Goal: Obtain resource: Download file/media

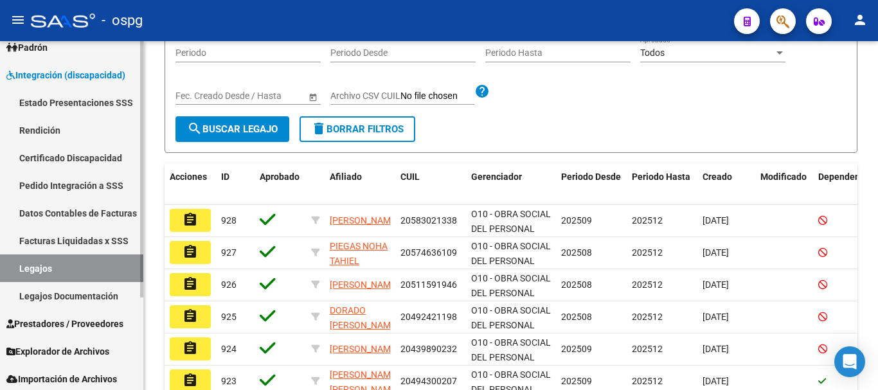
scroll to position [126, 0]
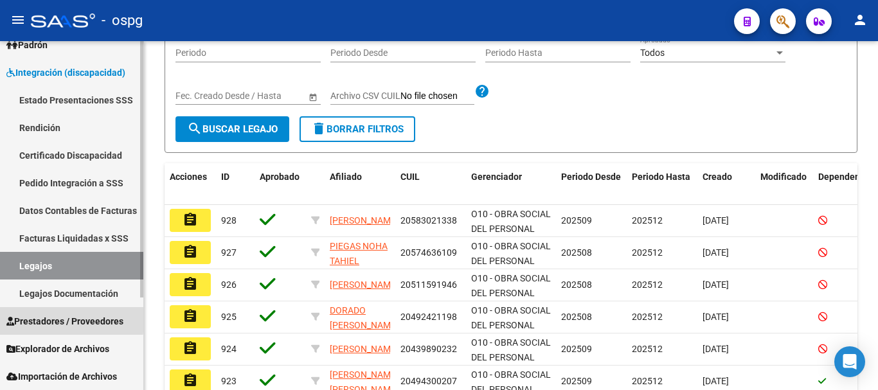
click at [53, 318] on span "Prestadores / Proveedores" at bounding box center [64, 321] width 117 height 14
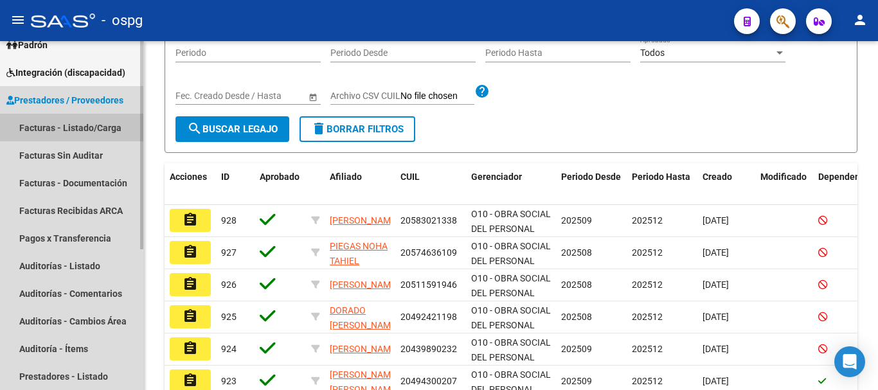
click at [86, 127] on link "Facturas - Listado/Carga" at bounding box center [71, 128] width 143 height 28
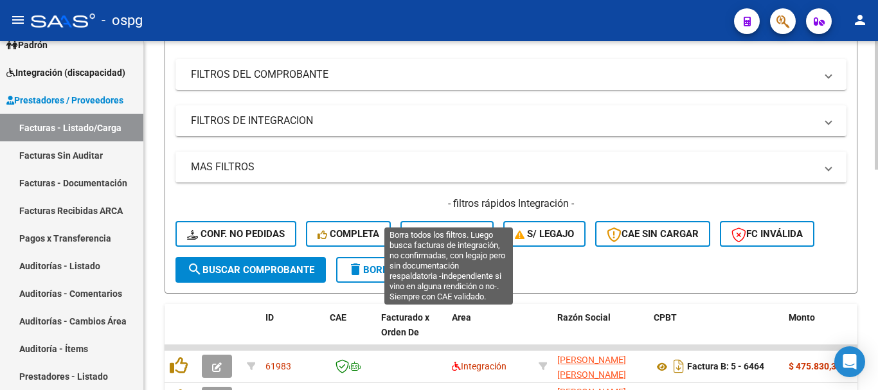
scroll to position [258, 0]
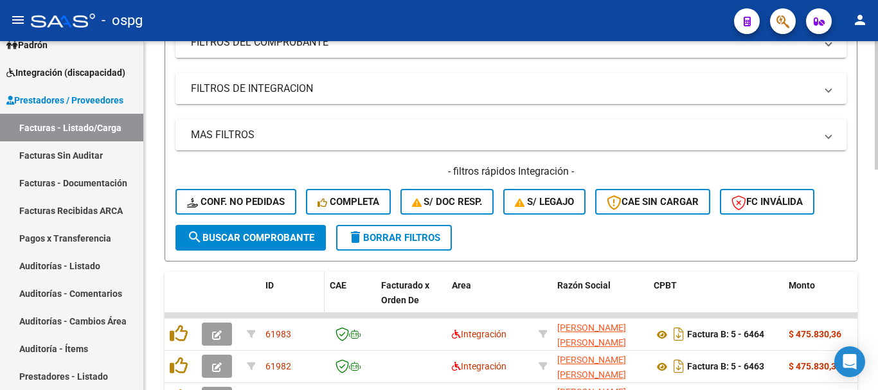
click at [271, 285] on span "ID" at bounding box center [269, 285] width 8 height 10
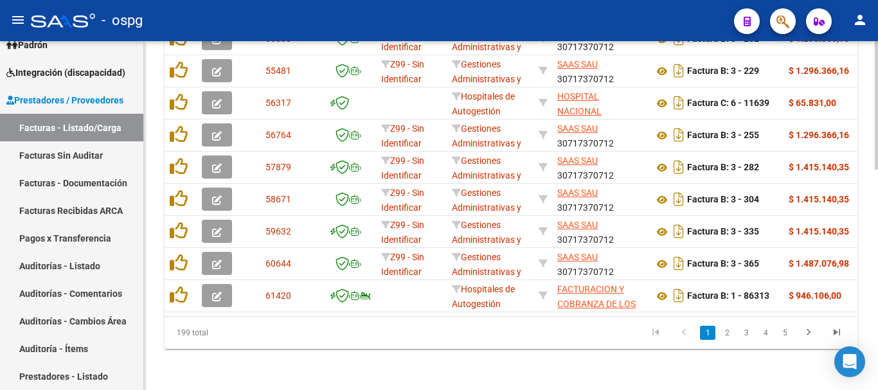
click at [728, 337] on link "2" at bounding box center [726, 333] width 15 height 14
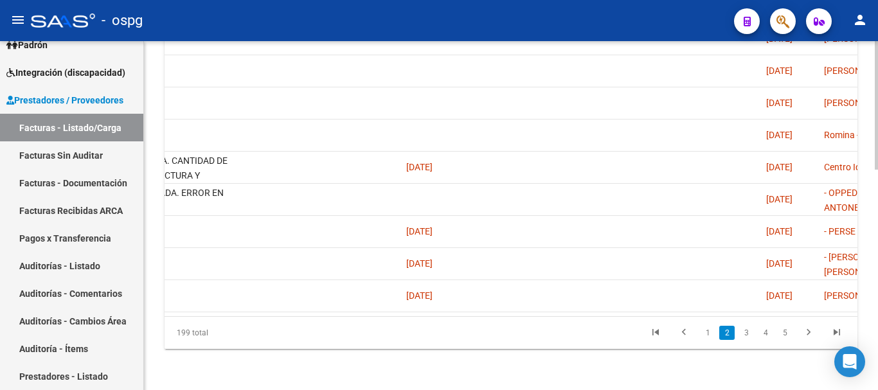
scroll to position [0, 2621]
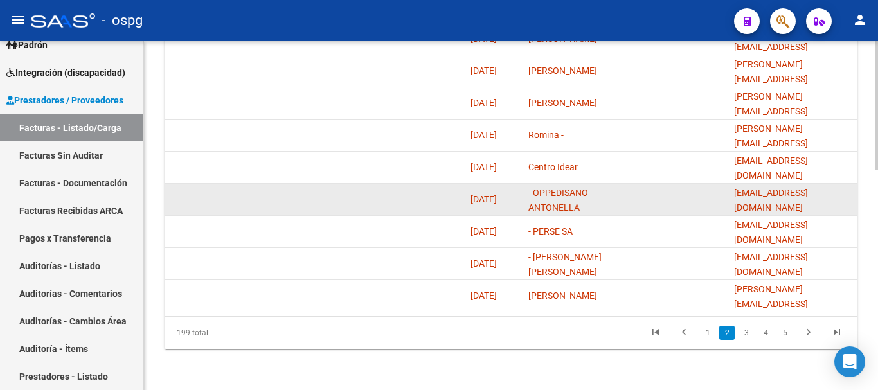
drag, startPoint x: 746, startPoint y: 190, endPoint x: 296, endPoint y: 196, distance: 449.9
click at [287, 193] on div at bounding box center [269, 199] width 86 height 15
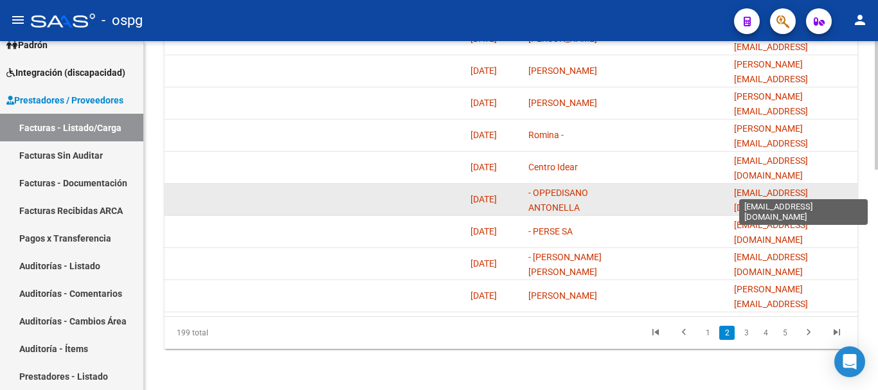
scroll to position [0, 28]
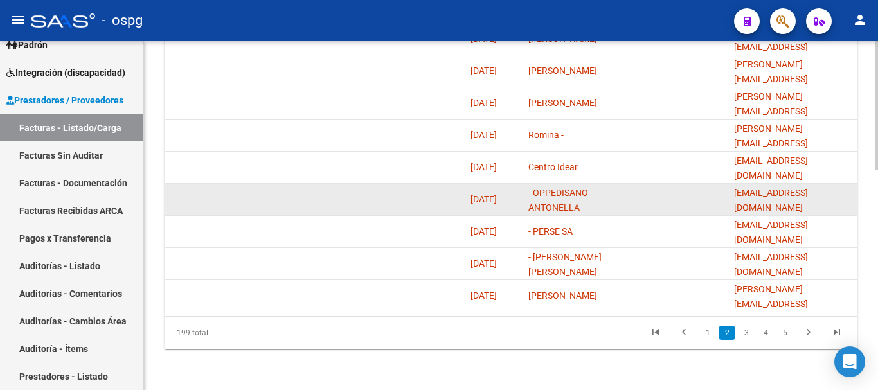
drag, startPoint x: 733, startPoint y: 188, endPoint x: 838, endPoint y: 187, distance: 104.8
click at [850, 187] on datatable-body-cell "[EMAIL_ADDRESS][DOMAIN_NAME]" at bounding box center [793, 199] width 129 height 31
copy span "oppedisanoantonella@yahoo.com.a"
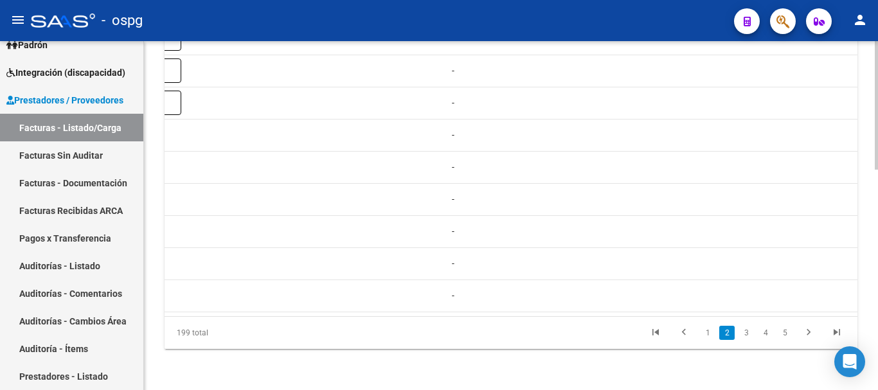
scroll to position [0, 0]
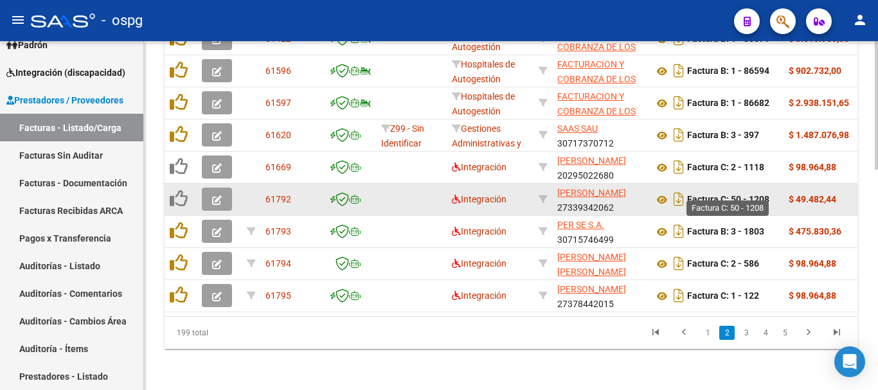
drag, startPoint x: 771, startPoint y: 188, endPoint x: 733, endPoint y: 192, distance: 38.2
click at [733, 192] on div "Factura C: 50 - 1208" at bounding box center [716, 199] width 125 height 21
copy strong "50 - 1208"
click at [663, 192] on icon at bounding box center [662, 199] width 17 height 15
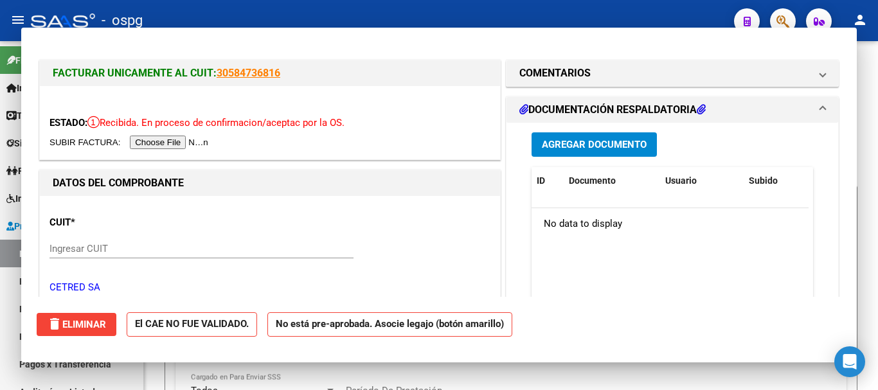
scroll to position [126, 0]
